Goal: Task Accomplishment & Management: Use online tool/utility

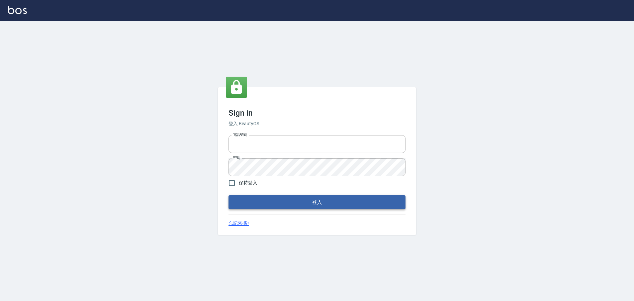
type input "0975350191"
click at [257, 197] on button "登入" at bounding box center [317, 202] width 177 height 14
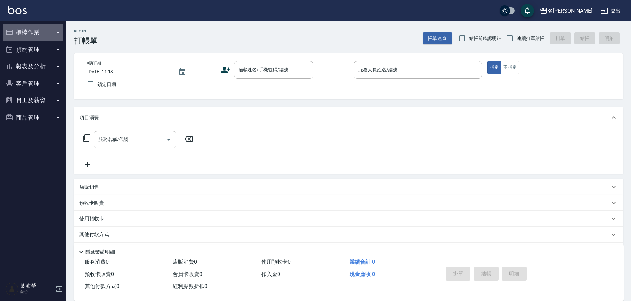
click at [37, 36] on button "櫃檯作業" at bounding box center [33, 32] width 61 height 17
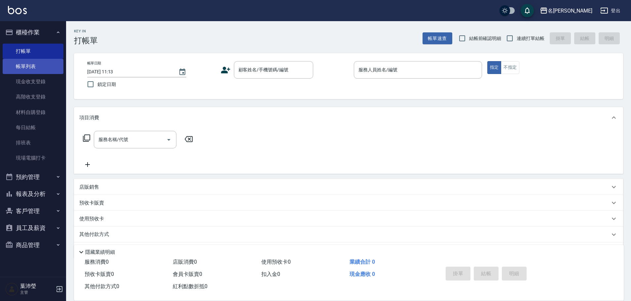
click at [37, 70] on link "帳單列表" at bounding box center [33, 66] width 61 height 15
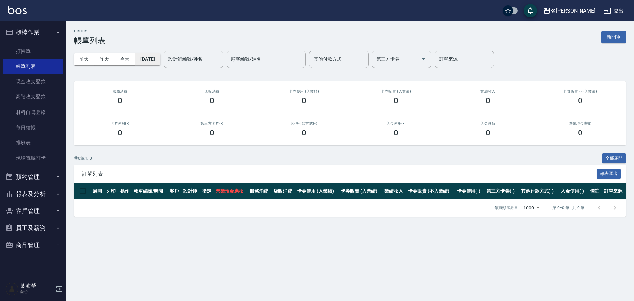
click at [160, 59] on button "[DATE]" at bounding box center [147, 59] width 25 height 12
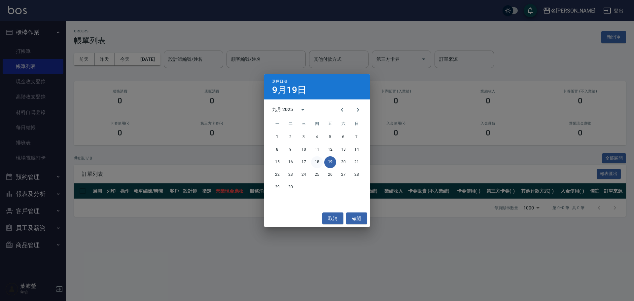
click at [317, 163] on button "18" at bounding box center [317, 162] width 12 height 12
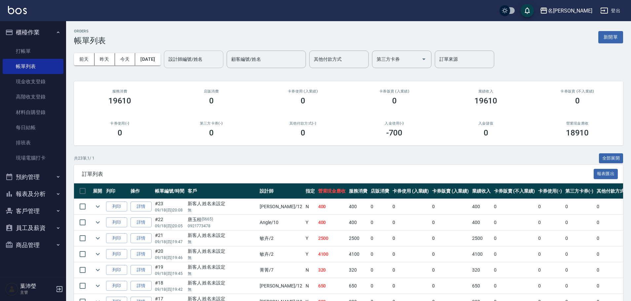
click at [216, 59] on input "設計師編號/姓名" at bounding box center [194, 60] width 54 height 12
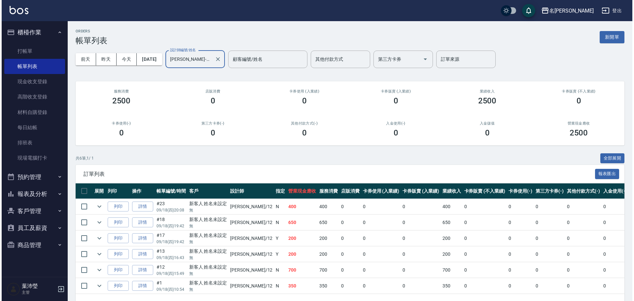
scroll to position [24, 0]
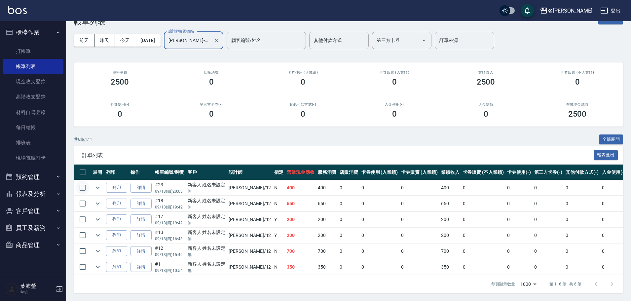
type input "[PERSON_NAME]-12"
click at [81, 183] on input "checkbox" at bounding box center [83, 188] width 14 height 14
checkbox input "true"
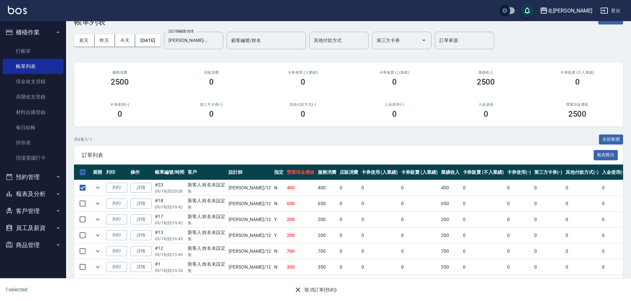
click at [315, 290] on button "取消訂單(預約)" at bounding box center [315, 290] width 48 height 12
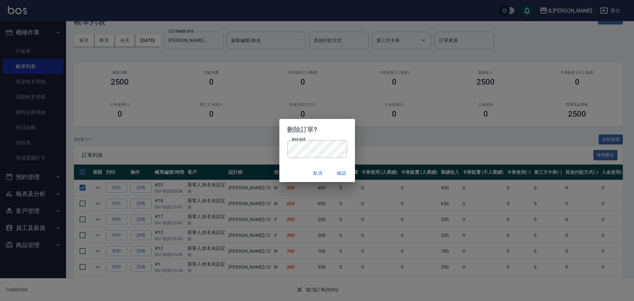
click at [338, 177] on button "確認" at bounding box center [341, 173] width 21 height 12
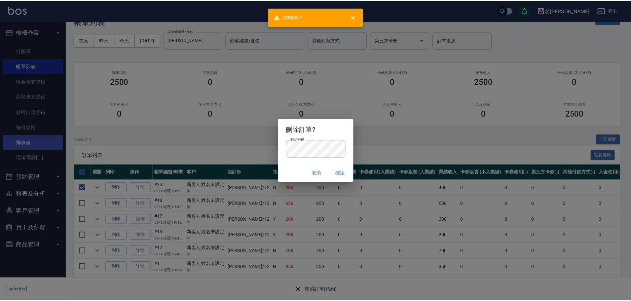
scroll to position [0, 0]
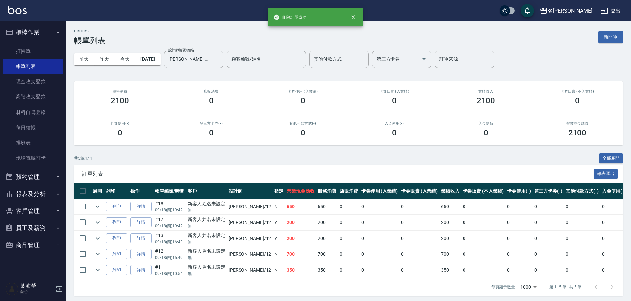
click at [18, 177] on button "預約管理" at bounding box center [33, 176] width 61 height 17
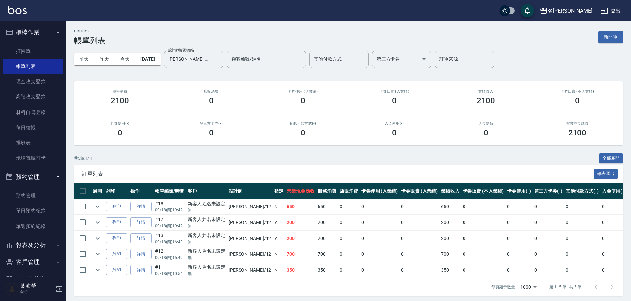
scroll to position [36, 0]
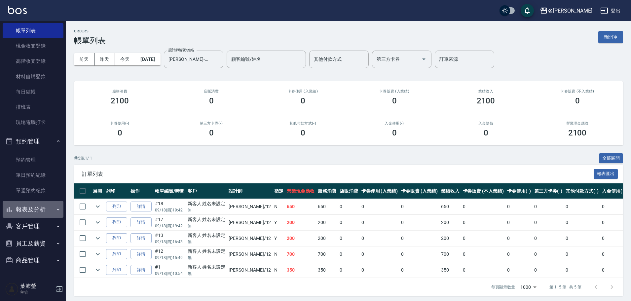
click at [40, 205] on button "報表及分析" at bounding box center [33, 209] width 61 height 17
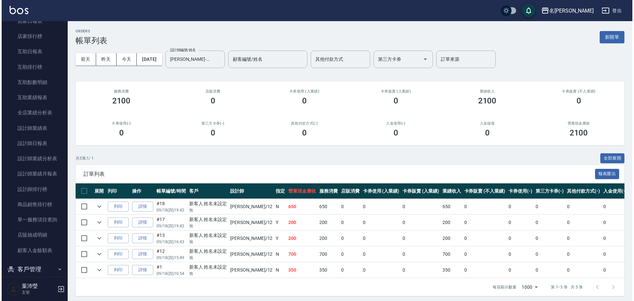
scroll to position [316, 0]
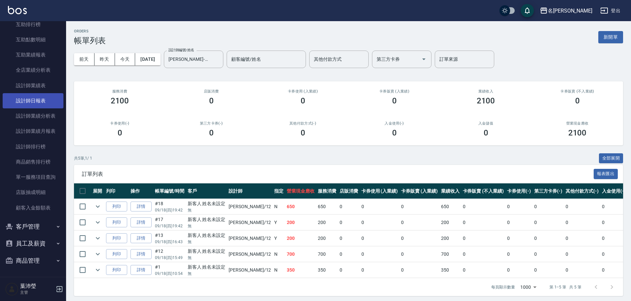
click at [32, 103] on link "設計師日報表" at bounding box center [33, 100] width 61 height 15
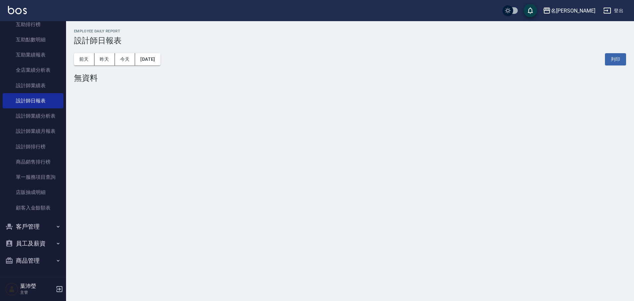
drag, startPoint x: 62, startPoint y: 170, endPoint x: 61, endPoint y: 155, distance: 15.3
click at [61, 155] on nav "櫃檯作業 打帳單 帳單列表 現金收支登錄 高階收支登錄 材料自購登錄 每日結帳 排班表 現場電腦打卡 預約管理 預約管理 單日預約紀錄 單週預約紀錄 報表及分…" at bounding box center [33, 149] width 66 height 256
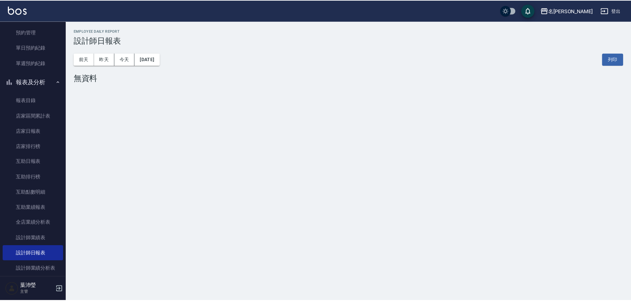
scroll to position [161, 0]
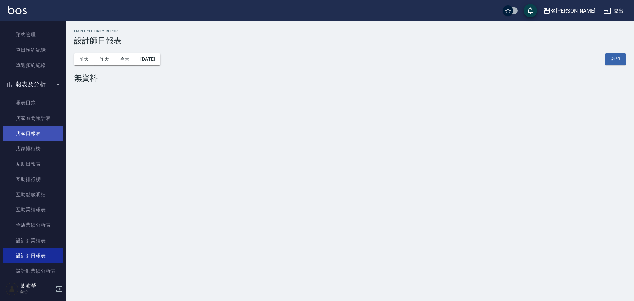
click at [40, 135] on link "店家日報表" at bounding box center [33, 133] width 61 height 15
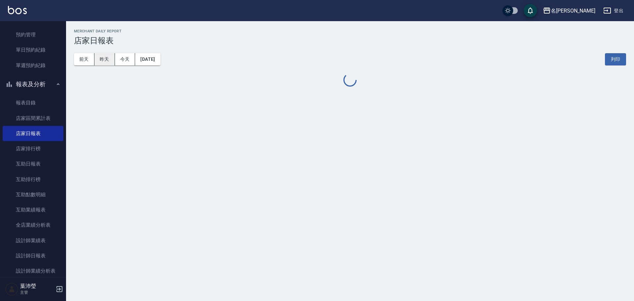
click at [102, 63] on button "昨天" at bounding box center [104, 59] width 20 height 12
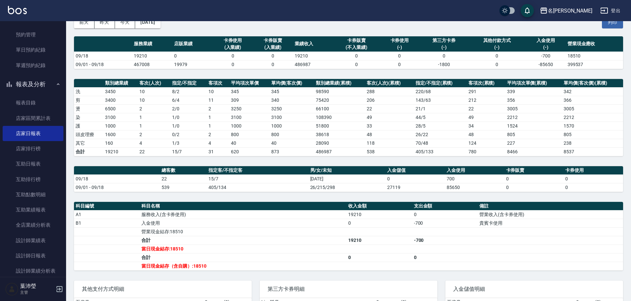
scroll to position [2, 0]
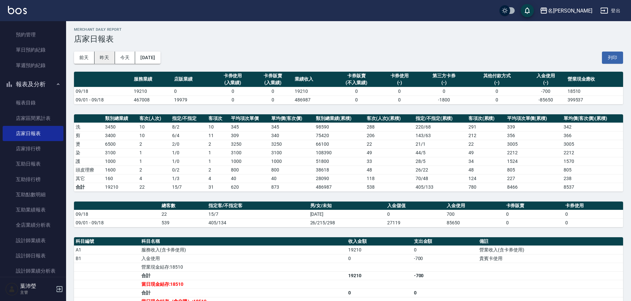
click at [108, 56] on button "昨天" at bounding box center [104, 58] width 20 height 12
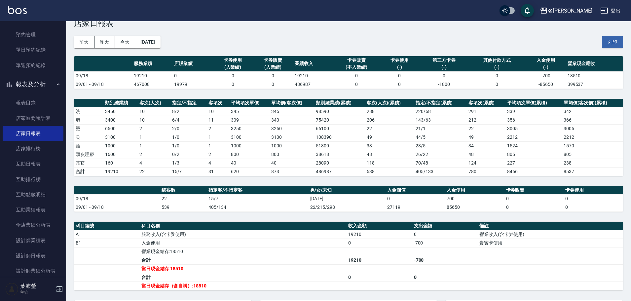
scroll to position [25, 0]
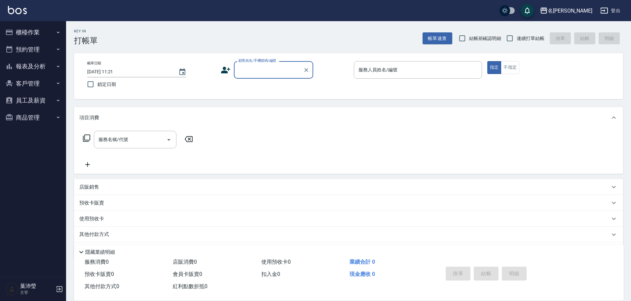
click at [33, 33] on button "櫃檯作業" at bounding box center [33, 32] width 61 height 17
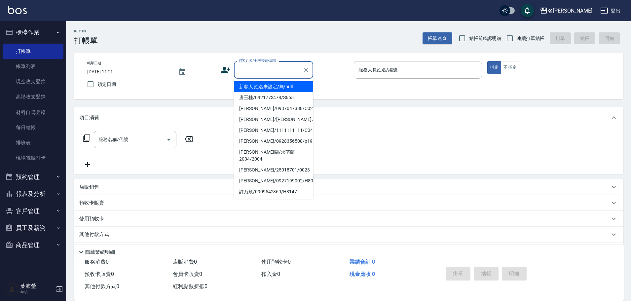
click at [253, 74] on input "顧客姓名/手機號碼/編號" at bounding box center [268, 70] width 63 height 12
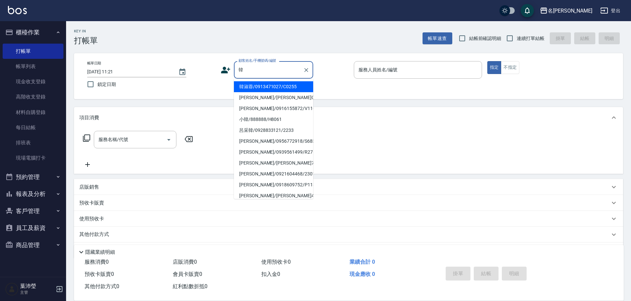
click at [275, 87] on li "韓淑蓉/0913471027/C0255" at bounding box center [273, 86] width 79 height 11
type input "韓淑蓉/0913471027/C0255"
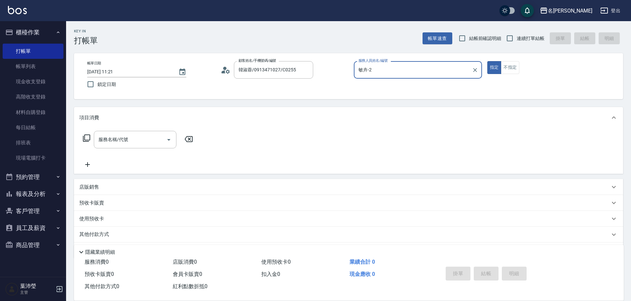
type input "敏卉-2"
click at [86, 137] on icon at bounding box center [87, 138] width 8 height 8
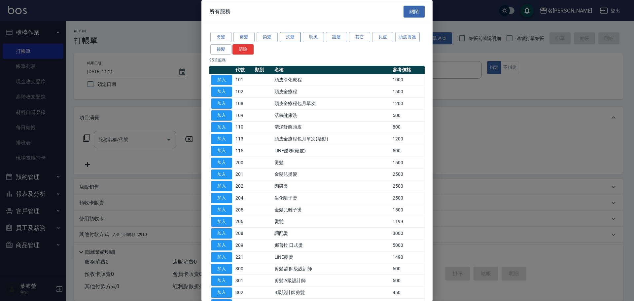
click at [289, 36] on button "洗髮" at bounding box center [290, 37] width 21 height 10
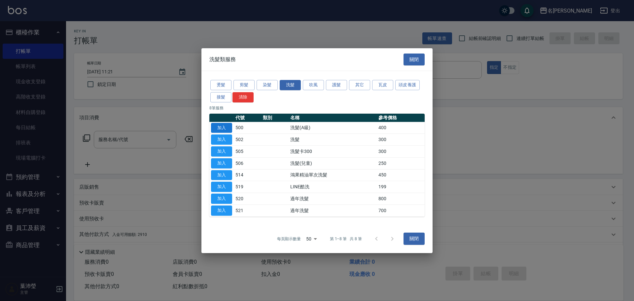
click at [218, 127] on button "加入" at bounding box center [221, 128] width 21 height 10
type input "洗髮(A級)(500)"
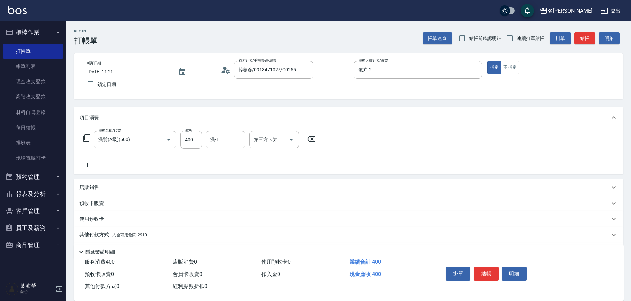
click at [97, 235] on p "其他付款方式 入金可用餘額: 2910" at bounding box center [113, 234] width 68 height 7
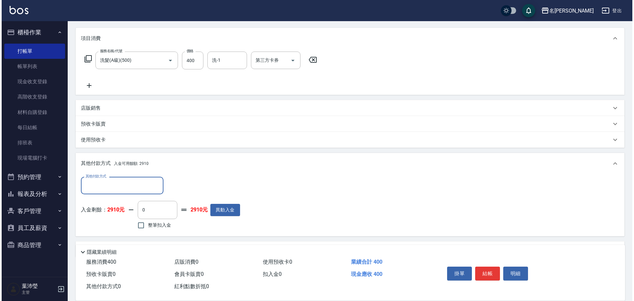
scroll to position [99, 0]
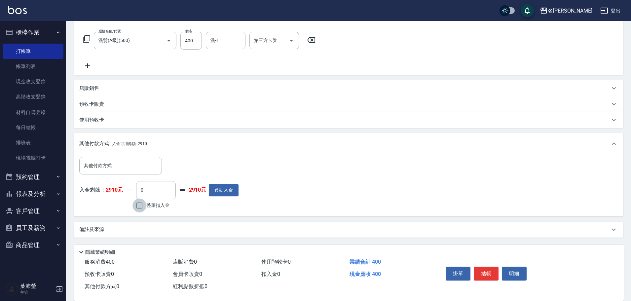
click at [138, 205] on input "整筆扣入金" at bounding box center [139, 206] width 14 height 14
checkbox input "true"
type input "400"
click at [511, 273] on button "明細" at bounding box center [514, 274] width 25 height 14
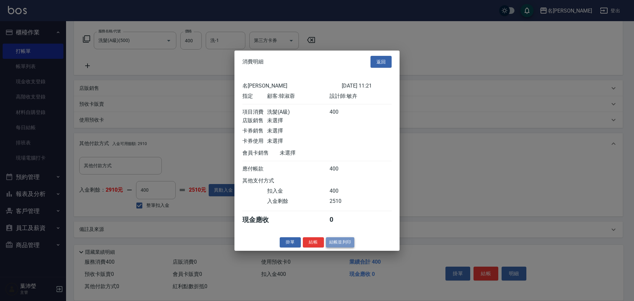
click at [340, 247] on button "結帳並列印" at bounding box center [340, 242] width 29 height 10
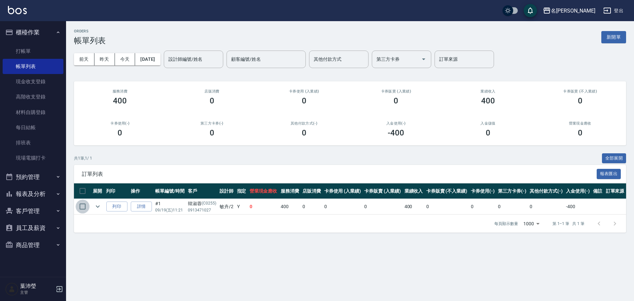
click at [84, 205] on input "checkbox" at bounding box center [83, 207] width 14 height 14
checkbox input "true"
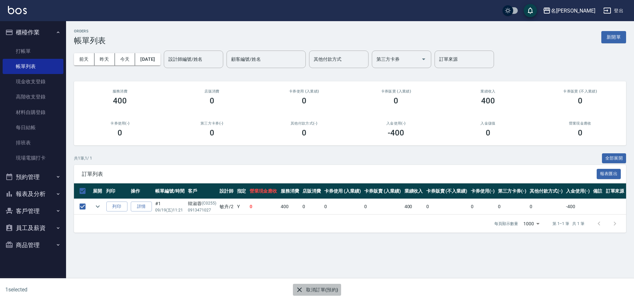
click at [302, 288] on icon "button" at bounding box center [299, 289] width 5 height 5
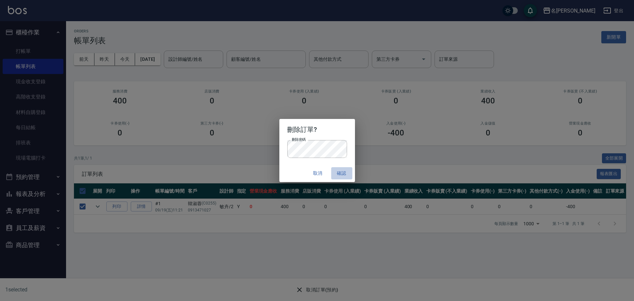
click at [344, 177] on button "確認" at bounding box center [341, 173] width 21 height 12
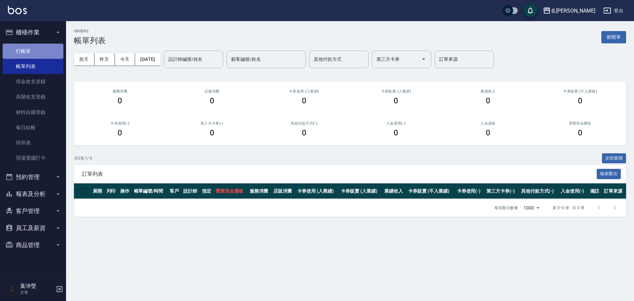
click at [52, 47] on link "打帳單" at bounding box center [33, 51] width 61 height 15
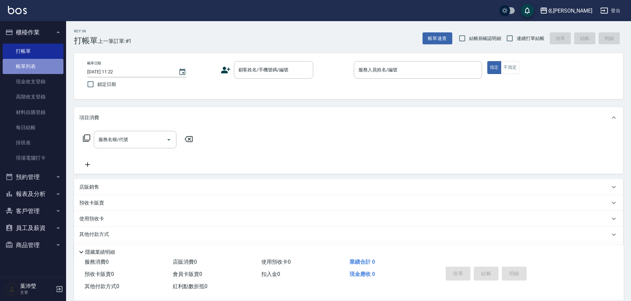
click at [32, 64] on link "帳單列表" at bounding box center [33, 66] width 61 height 15
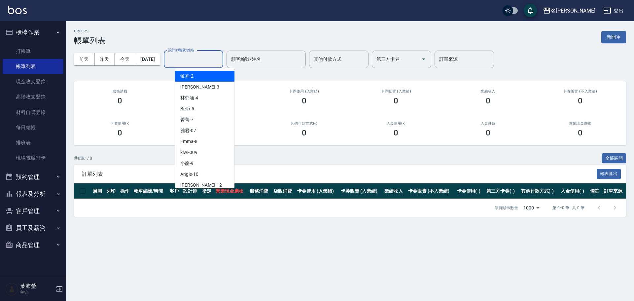
click at [191, 60] on input "設計師編號/姓名" at bounding box center [194, 60] width 54 height 12
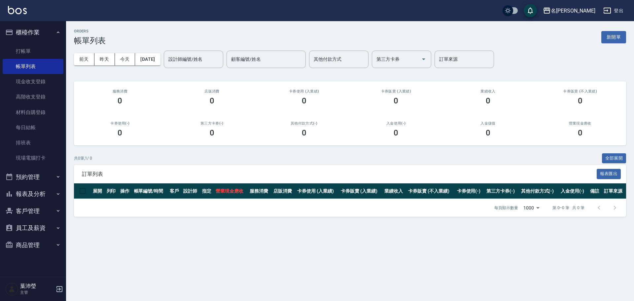
click at [65, 46] on nav "櫃檯作業 打帳單 帳單列表 現金收支登錄 高階收支登錄 材料自購登錄 每日結帳 排班表 現場電腦打卡 預約管理 預約管理 單日預約紀錄 單週預約紀錄 報表及分…" at bounding box center [33, 149] width 66 height 256
click at [50, 51] on link "打帳單" at bounding box center [33, 51] width 61 height 15
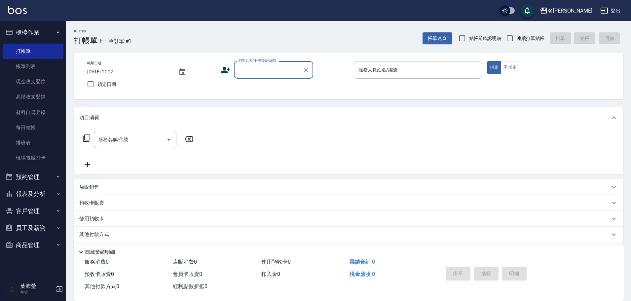
click at [279, 73] on input "顧客姓名/手機號碼/編號" at bounding box center [268, 70] width 63 height 12
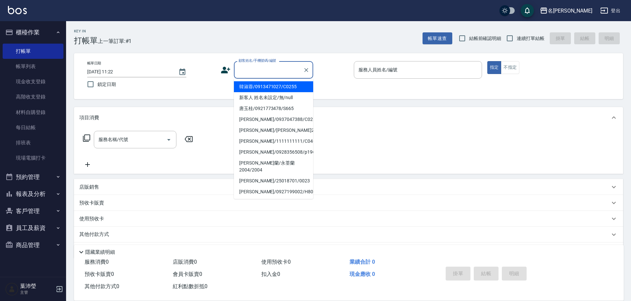
click at [279, 87] on li "韓淑蓉/0913471027/C0255" at bounding box center [273, 86] width 79 height 11
type input "韓淑蓉/0913471027/C0255"
type input "敏卉-2"
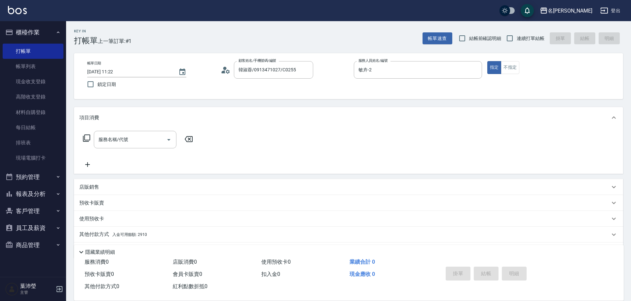
click at [87, 136] on icon at bounding box center [87, 138] width 8 height 8
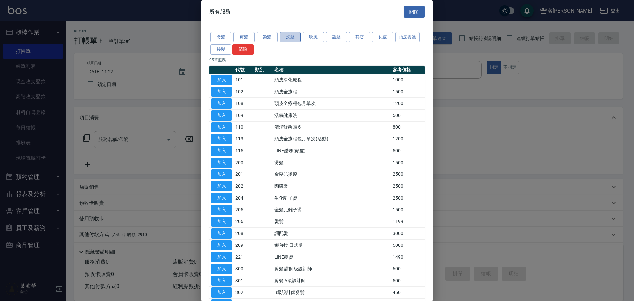
click at [287, 38] on button "洗髮" at bounding box center [290, 37] width 21 height 10
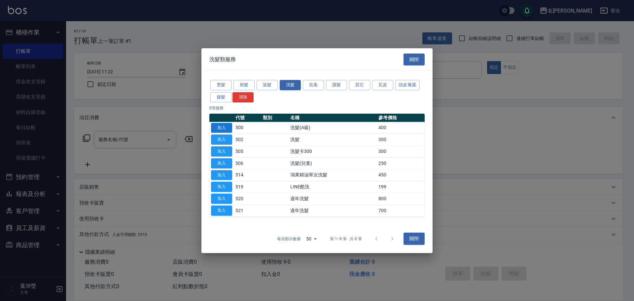
click at [220, 123] on button "加入" at bounding box center [221, 128] width 21 height 10
type input "洗髮(A級)(500)"
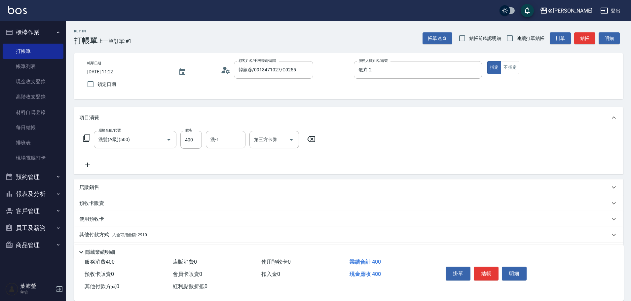
drag, startPoint x: 95, startPoint y: 225, endPoint x: 97, endPoint y: 221, distance: 4.3
click at [97, 221] on div "項目消費 服務名稱/代號 洗髮(A級)(500) 服務名稱/代號 價格 400 價格 洗-1 洗-1 第三方卡券 第三方卡券 店販銷售 服務人員姓名/編號 服…" at bounding box center [348, 183] width 549 height 152
click at [96, 233] on p "其他付款方式 入金可用餘額: 2910" at bounding box center [113, 234] width 68 height 7
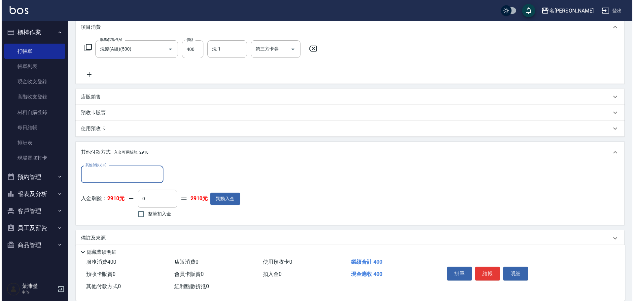
scroll to position [99, 0]
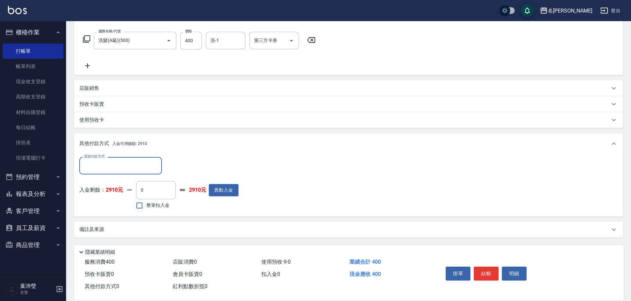
click at [142, 204] on input "整筆扣入金" at bounding box center [139, 206] width 14 height 14
checkbox input "true"
type input "400"
click at [509, 273] on button "明細" at bounding box center [514, 274] width 25 height 14
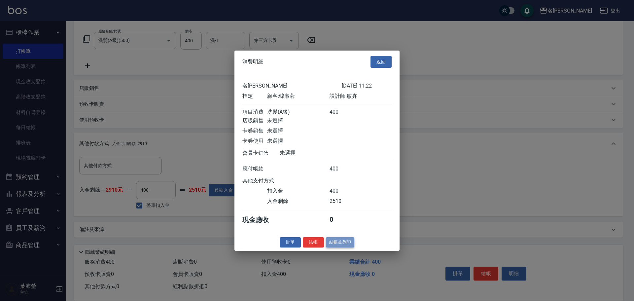
click at [350, 247] on button "結帳並列印" at bounding box center [340, 242] width 29 height 10
